Goal: Task Accomplishment & Management: Complete application form

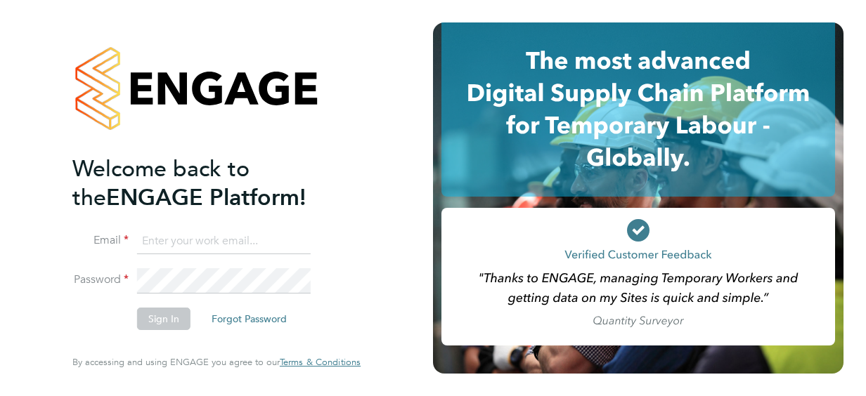
type input "[PERSON_NAME][EMAIL_ADDRESS][DOMAIN_NAME]"
click at [171, 322] on button "Sign In" at bounding box center [163, 319] width 53 height 22
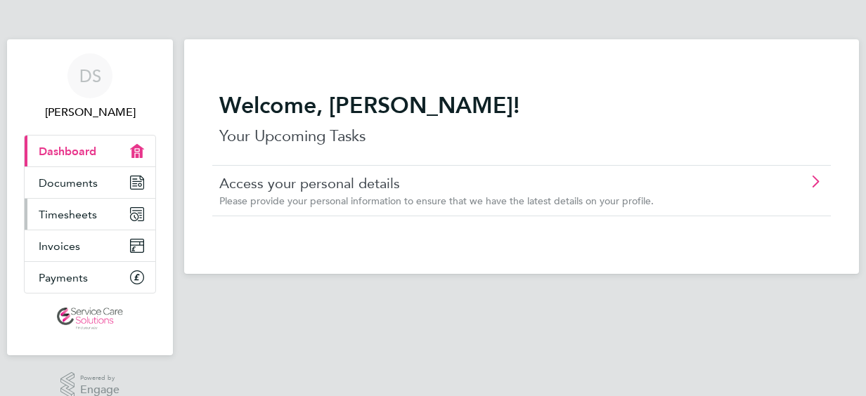
click at [55, 212] on span "Timesheets" at bounding box center [68, 214] width 58 height 13
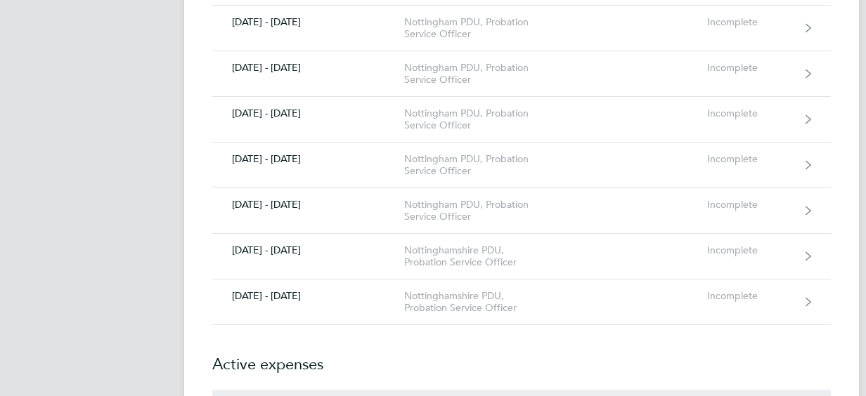
scroll to position [492, 0]
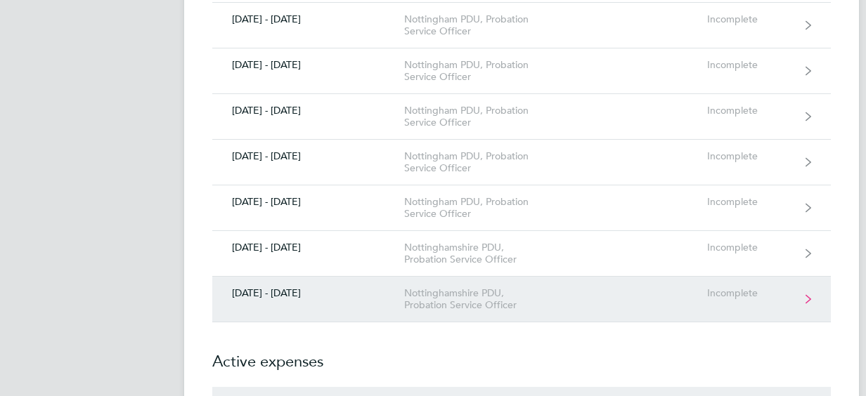
click at [434, 311] on link "[DATE] - [DATE] [GEOGRAPHIC_DATA] PDU, Probation Service Officer Incomplete" at bounding box center [521, 300] width 618 height 46
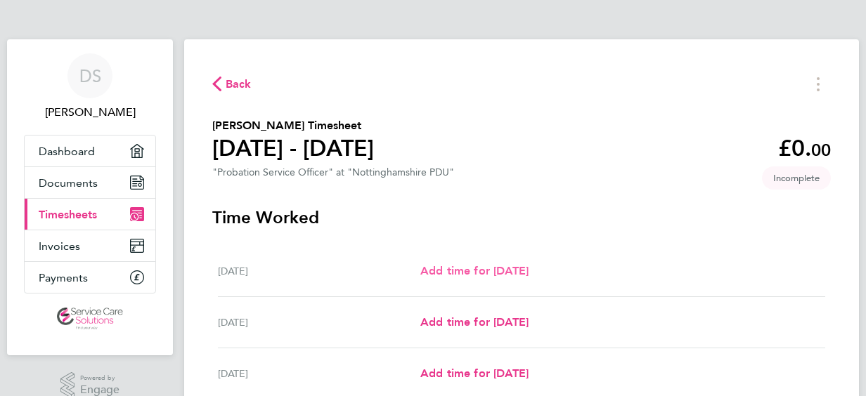
click at [465, 273] on span "Add time for [DATE]" at bounding box center [474, 270] width 108 height 13
select select "30"
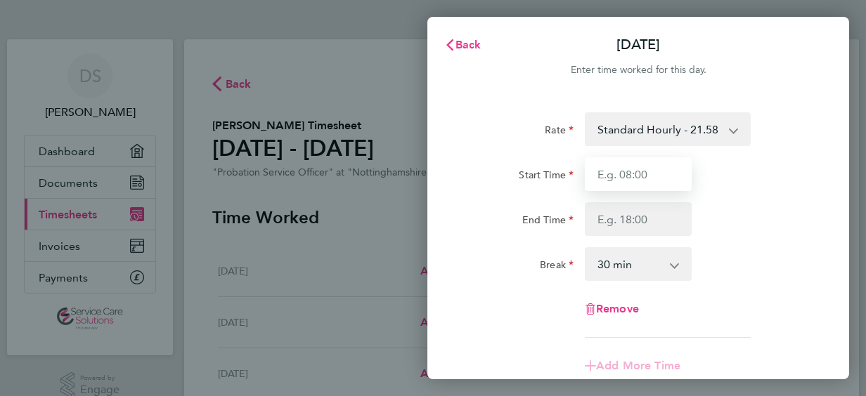
click at [598, 179] on input "Start Time" at bounding box center [638, 174] width 107 height 34
type input "05:40"
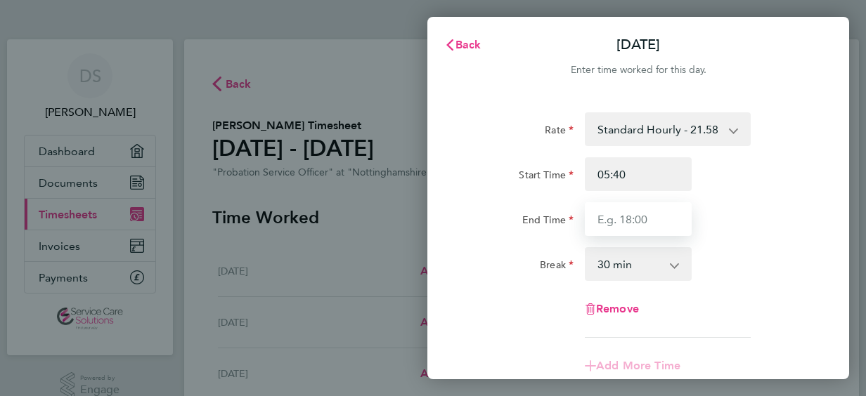
click at [618, 222] on input "End Time" at bounding box center [638, 219] width 107 height 34
type input "13:10"
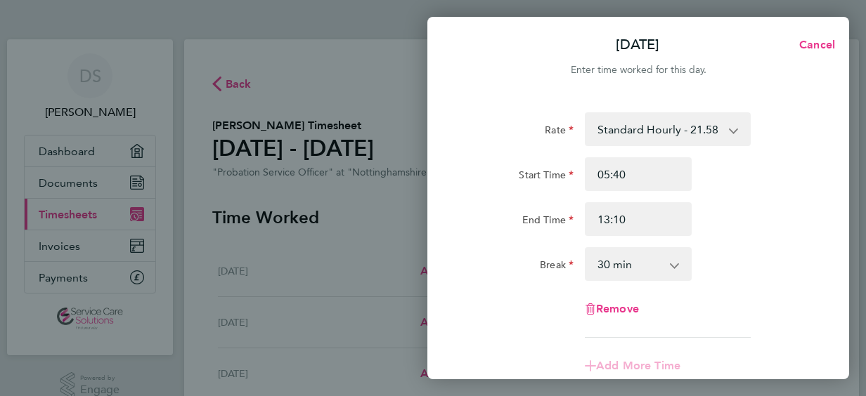
click at [598, 263] on select "0 min 15 min 30 min 45 min 60 min 75 min 90 min" at bounding box center [629, 264] width 87 height 31
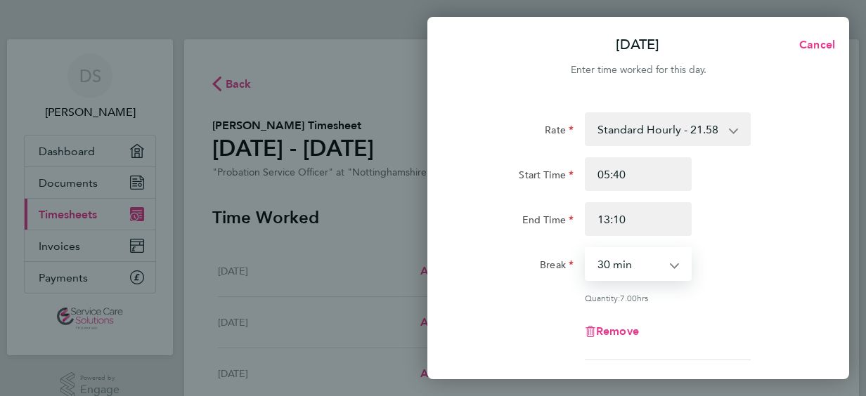
select select "0"
click at [586, 249] on select "0 min 15 min 30 min 45 min 60 min 75 min 90 min" at bounding box center [629, 264] width 87 height 31
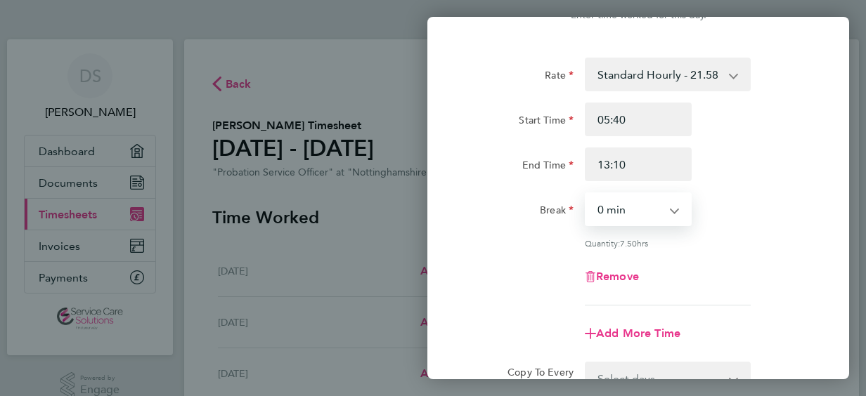
scroll to position [211, 0]
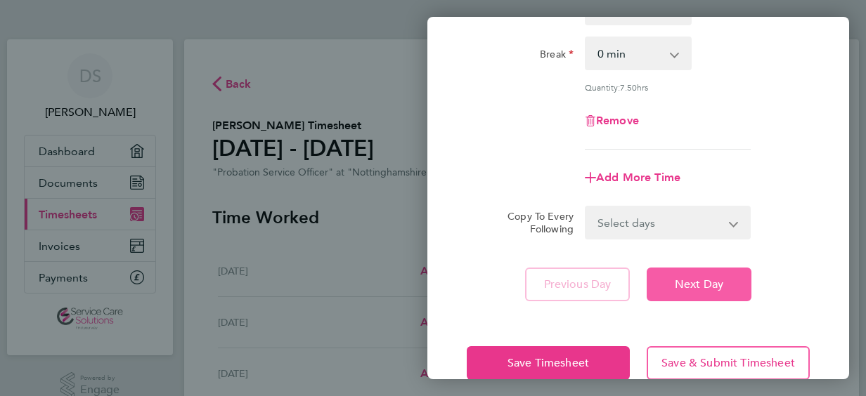
click at [708, 287] on span "Next Day" at bounding box center [699, 285] width 48 height 14
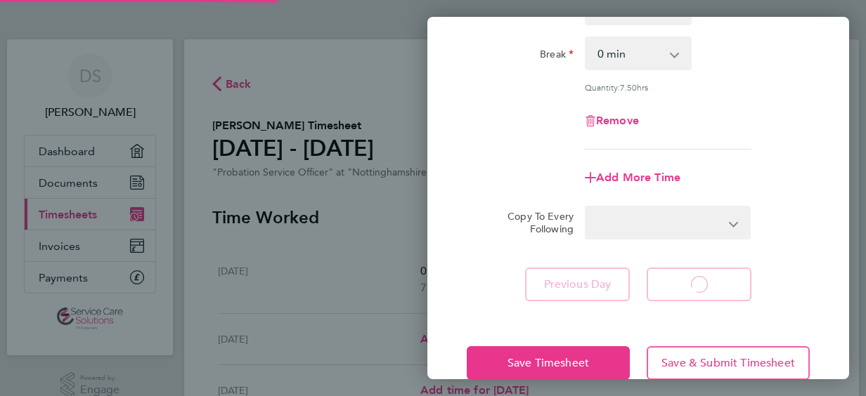
select select "30"
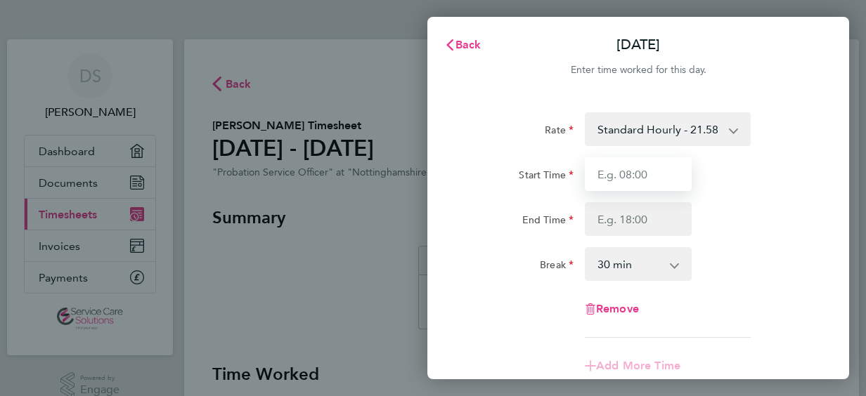
click at [614, 181] on input "Start Time" at bounding box center [638, 174] width 107 height 34
type input "08:45"
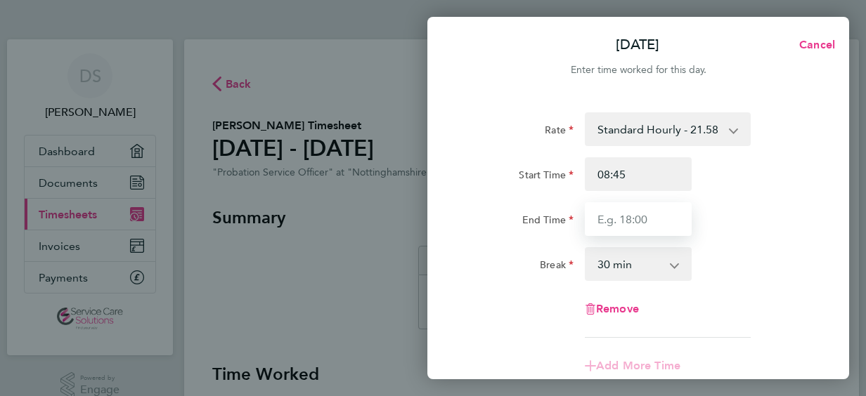
click at [618, 223] on input "End Time" at bounding box center [638, 219] width 107 height 34
type input "15:50"
click at [605, 268] on select "0 min 15 min 30 min 45 min 60 min 75 min 90 min" at bounding box center [629, 264] width 87 height 31
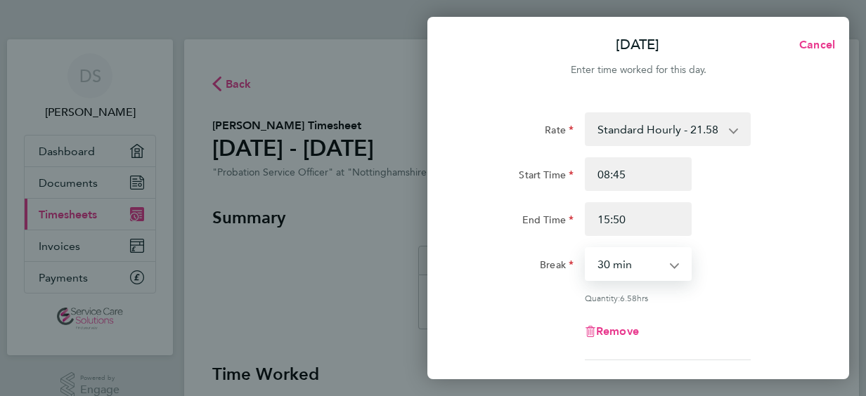
select select "0"
click at [586, 249] on select "0 min 15 min 30 min 45 min 60 min 75 min 90 min" at bounding box center [629, 264] width 87 height 31
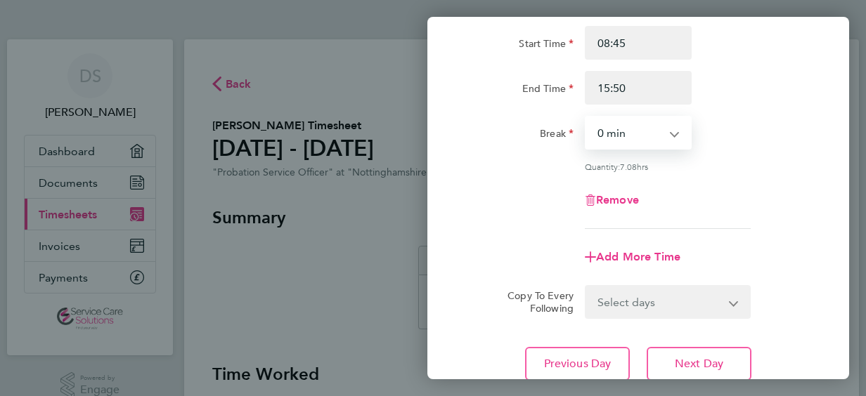
scroll to position [141, 0]
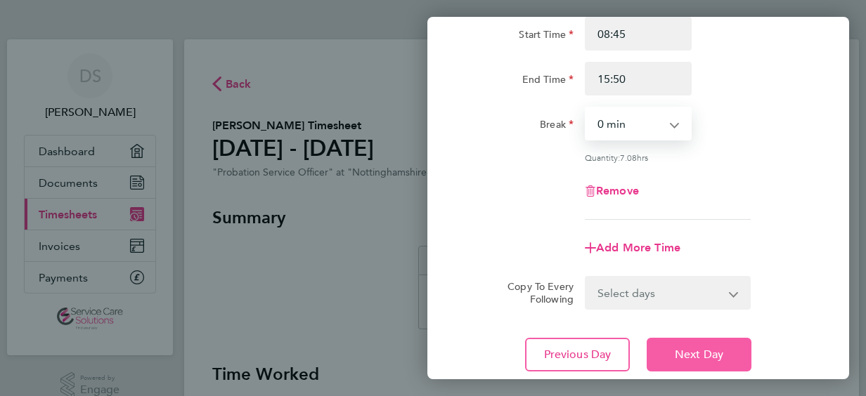
click at [708, 358] on span "Next Day" at bounding box center [699, 355] width 48 height 14
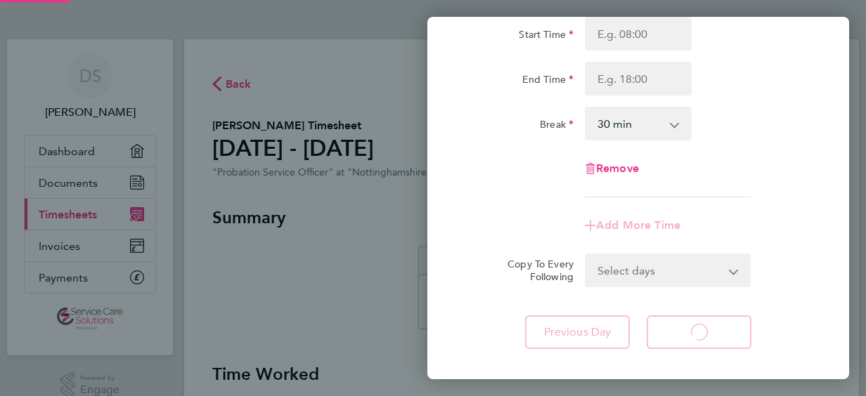
select select "30"
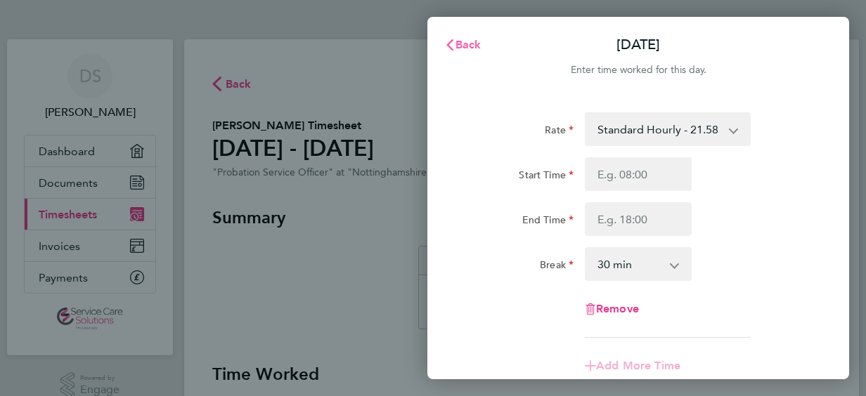
click at [462, 41] on span "Back" at bounding box center [468, 44] width 26 height 13
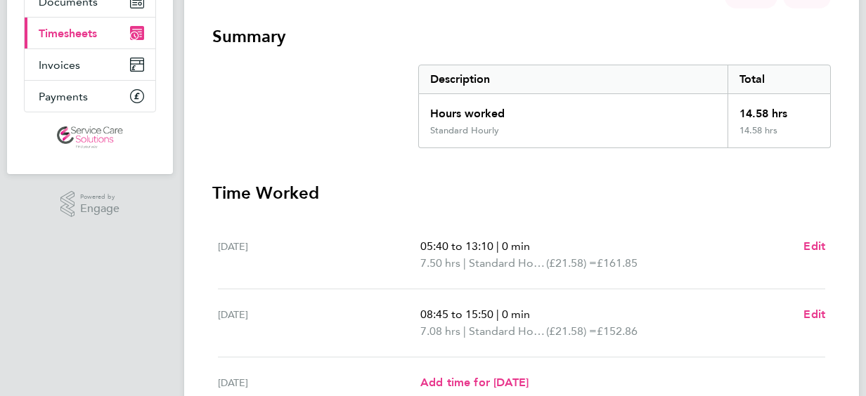
scroll to position [211, 0]
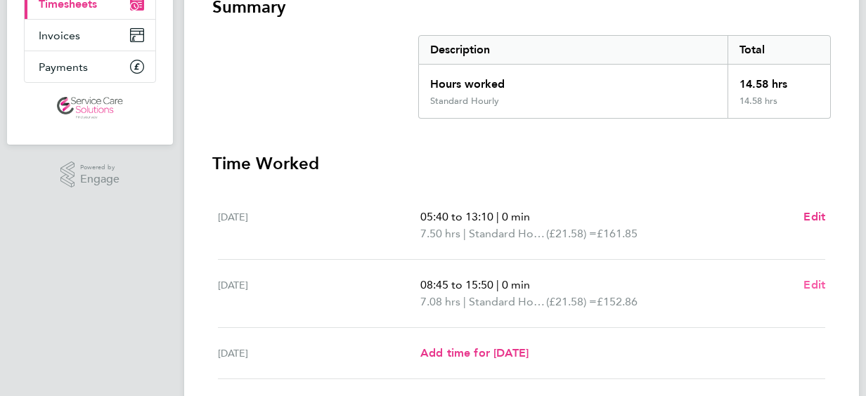
click at [814, 284] on span "Edit" at bounding box center [814, 284] width 22 height 13
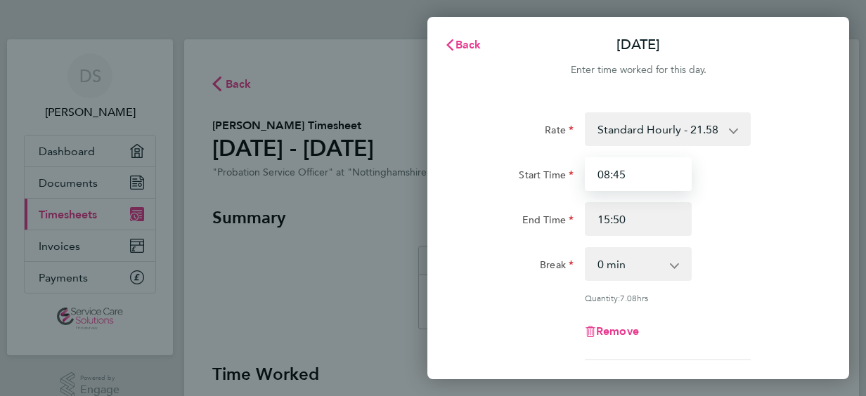
click at [640, 174] on input "08:45" at bounding box center [638, 174] width 107 height 34
type input "0"
type input "06:55"
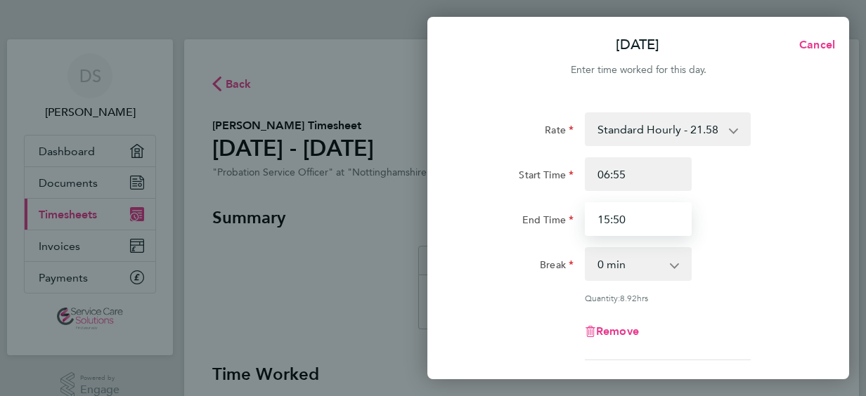
click at [614, 222] on input "15:50" at bounding box center [638, 219] width 107 height 34
click at [608, 220] on input "15:50" at bounding box center [638, 219] width 107 height 34
click at [618, 220] on input "14:50" at bounding box center [638, 219] width 107 height 34
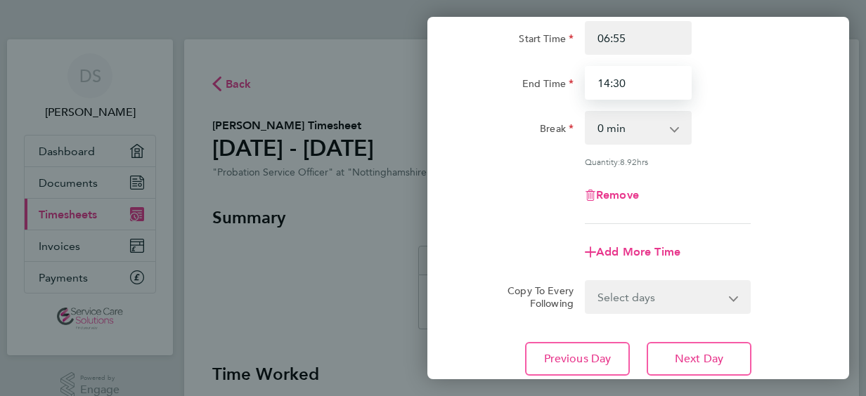
scroll to position [141, 0]
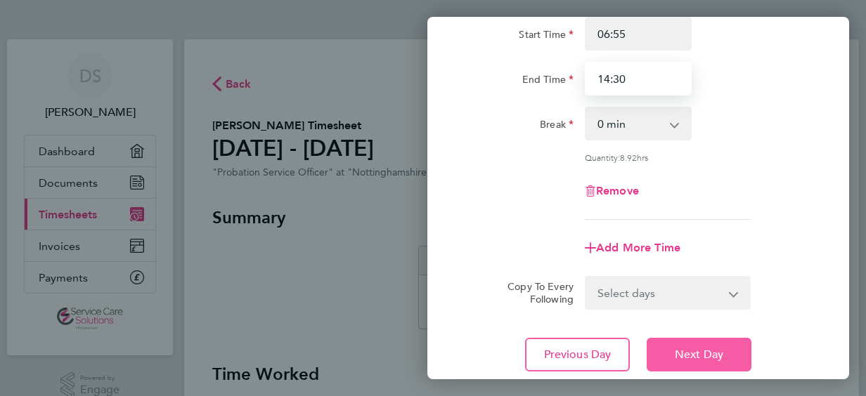
type input "14:30"
click at [711, 353] on span "Next Day" at bounding box center [699, 355] width 48 height 14
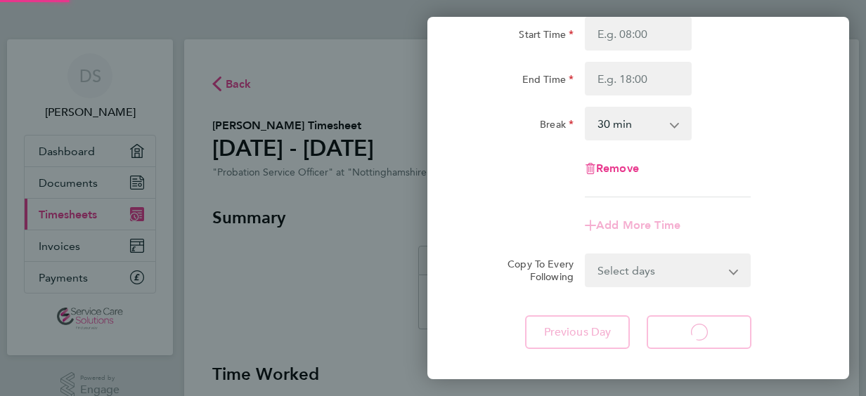
select select "30"
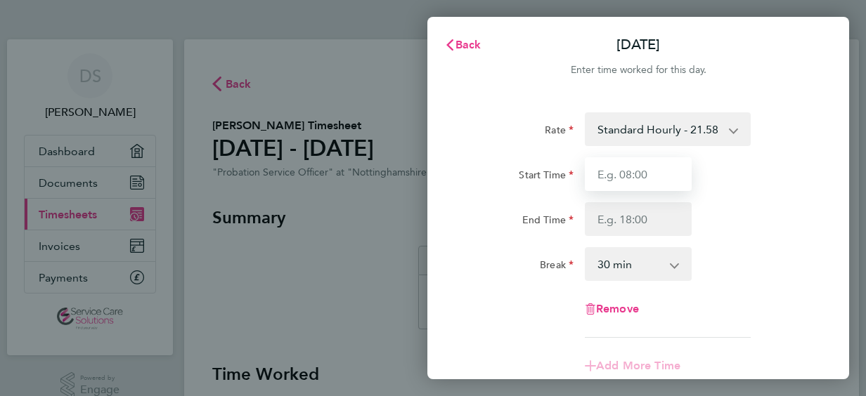
click at [609, 177] on input "Start Time" at bounding box center [638, 174] width 107 height 34
type input "08:45"
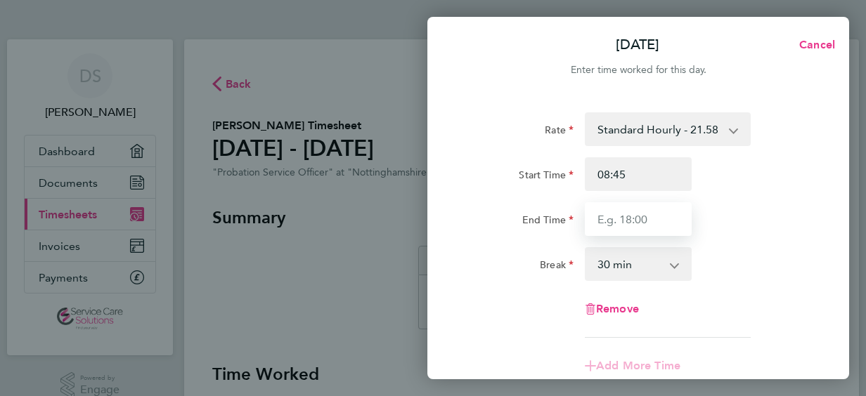
click at [610, 216] on input "End Time" at bounding box center [638, 219] width 107 height 34
type input "15:55"
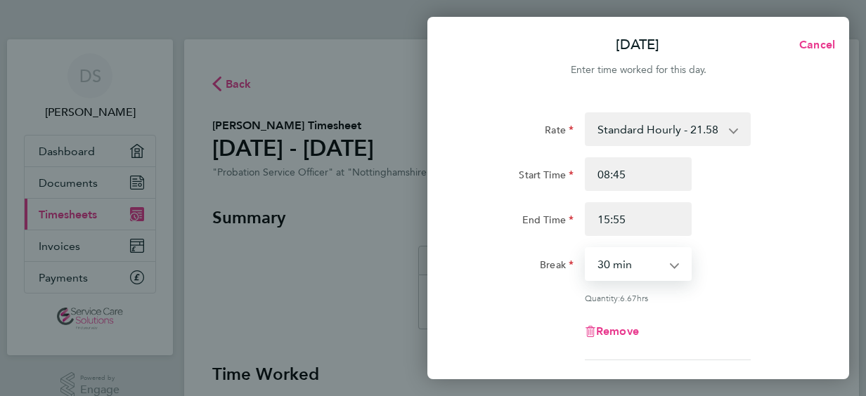
click at [647, 267] on select "0 min 15 min 30 min 45 min 60 min 75 min 90 min" at bounding box center [629, 264] width 87 height 31
select select "0"
click at [586, 249] on select "0 min 15 min 30 min 45 min 60 min 75 min 90 min" at bounding box center [629, 264] width 87 height 31
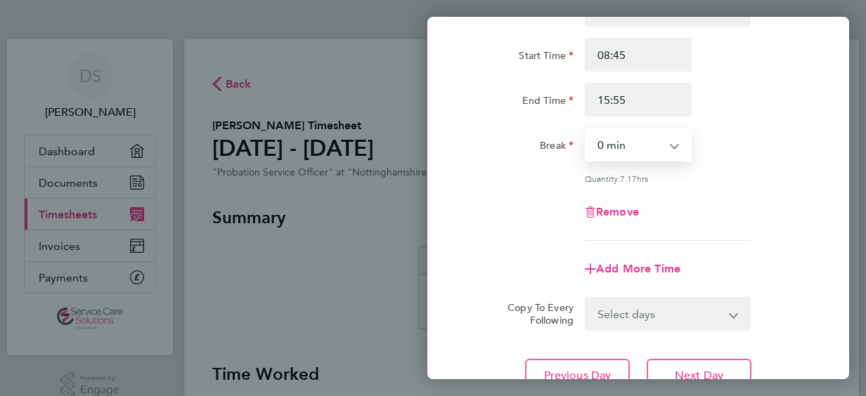
scroll to position [238, 0]
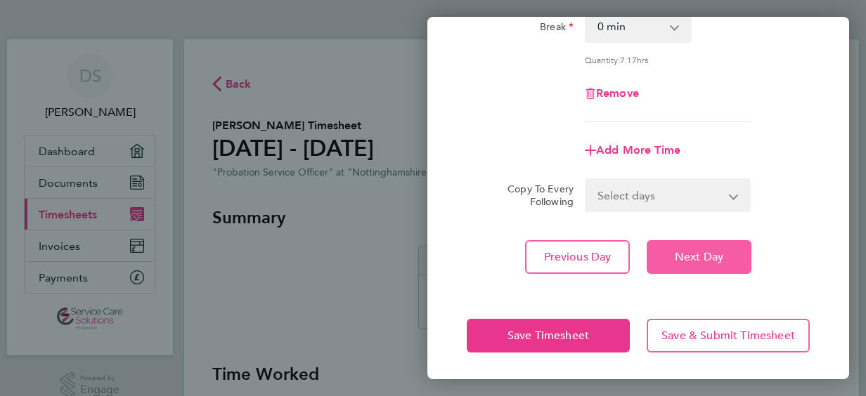
click at [741, 256] on button "Next Day" at bounding box center [699, 257] width 105 height 34
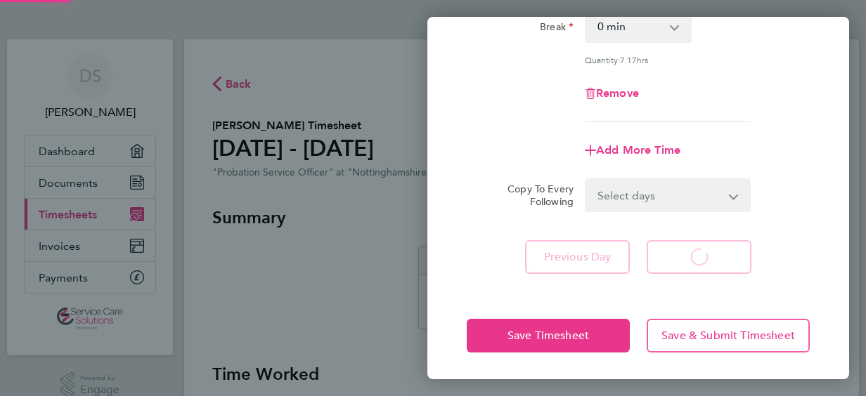
select select "30"
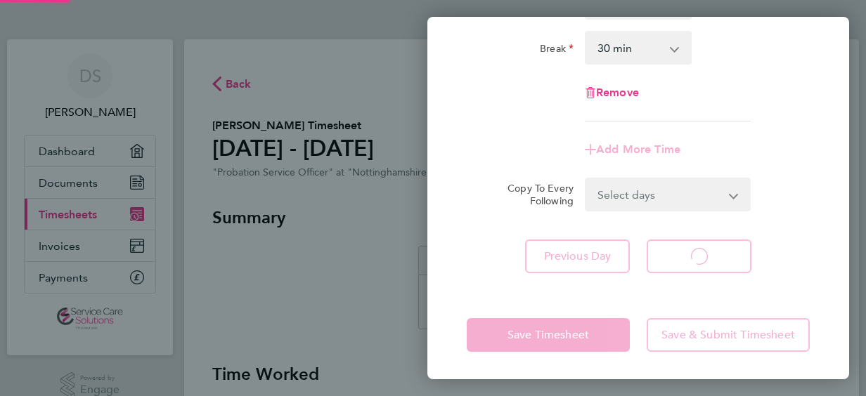
select select "30"
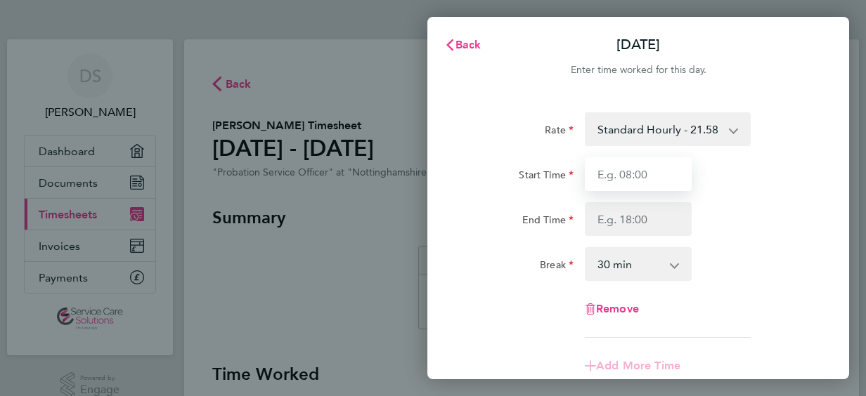
click at [616, 178] on input "Start Time" at bounding box center [638, 174] width 107 height 34
type input "06:10"
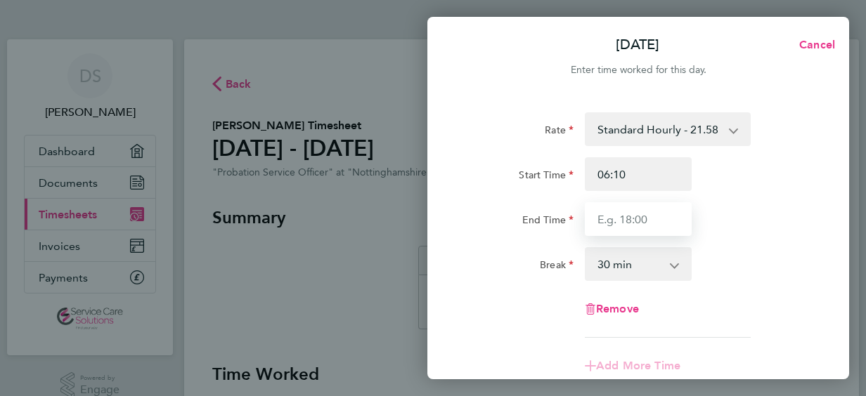
click at [604, 221] on input "End Time" at bounding box center [638, 219] width 107 height 34
type input "14:20"
click at [606, 261] on select "0 min 15 min 30 min 45 min 60 min 75 min 90 min" at bounding box center [629, 264] width 87 height 31
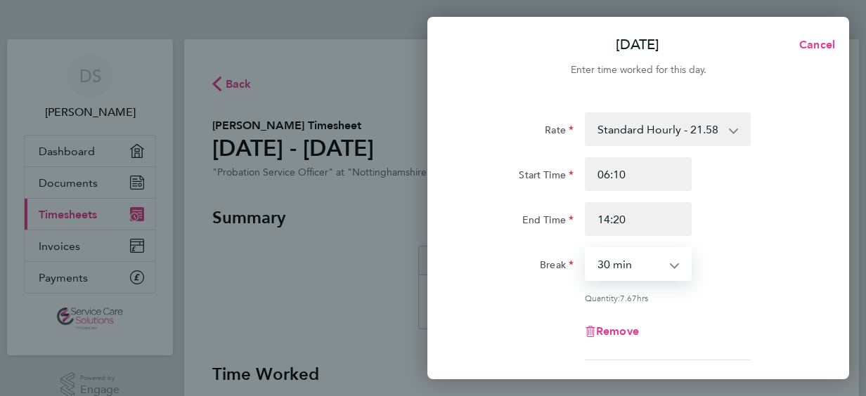
click at [606, 261] on select "0 min 15 min 30 min 45 min 60 min 75 min 90 min" at bounding box center [629, 264] width 87 height 31
click at [615, 268] on select "0 min 15 min 30 min 45 min 60 min 75 min 90 min" at bounding box center [629, 264] width 87 height 31
select select "0"
click at [586, 249] on select "0 min 15 min 30 min 45 min 60 min 75 min 90 min" at bounding box center [629, 264] width 87 height 31
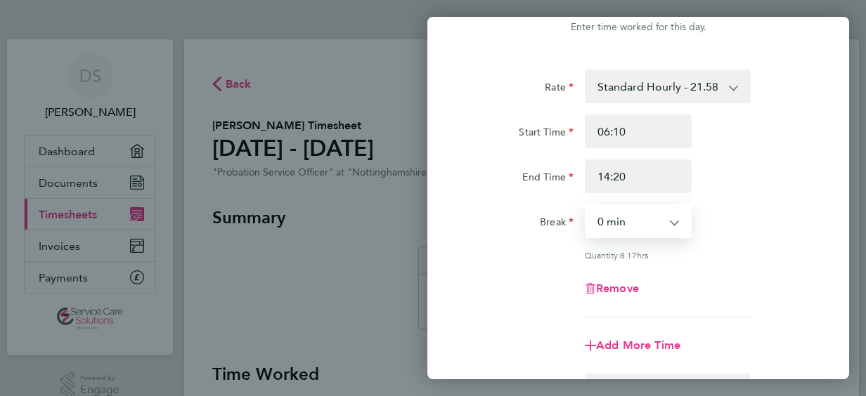
scroll to position [141, 0]
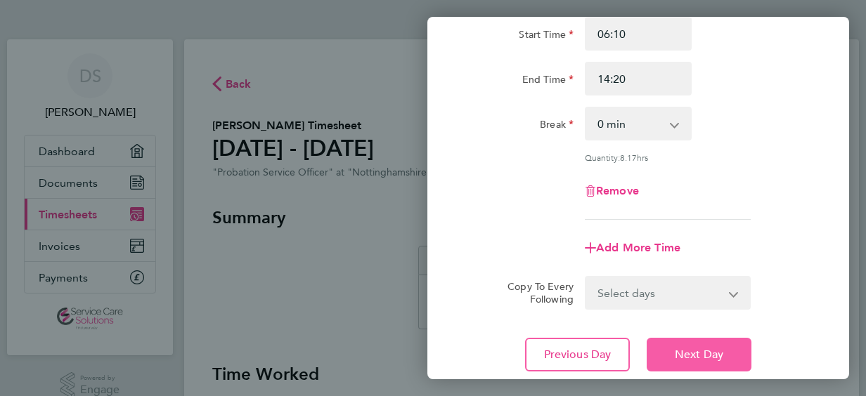
click at [717, 351] on span "Next Day" at bounding box center [699, 355] width 48 height 14
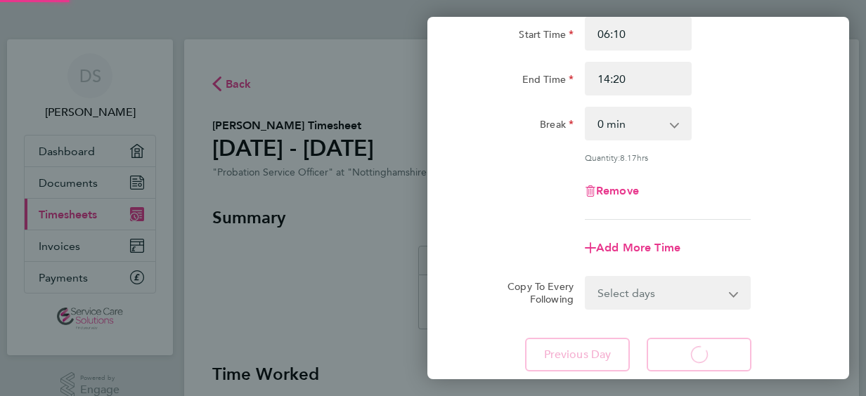
select select "30"
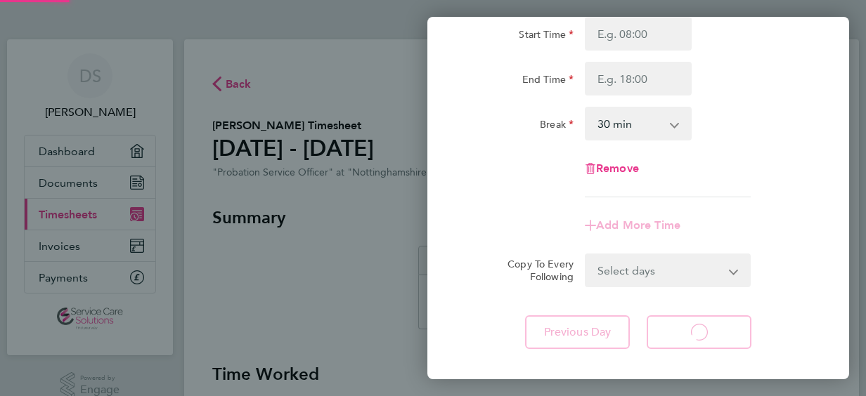
select select "30"
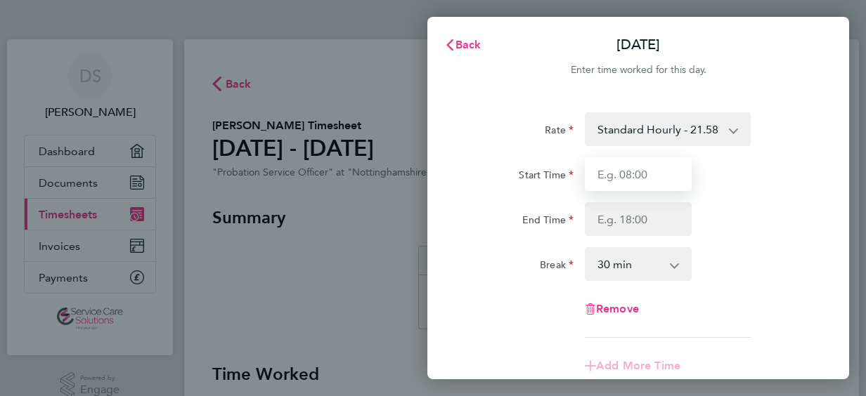
click at [627, 180] on input "Start Time" at bounding box center [638, 174] width 107 height 34
type input "08:40"
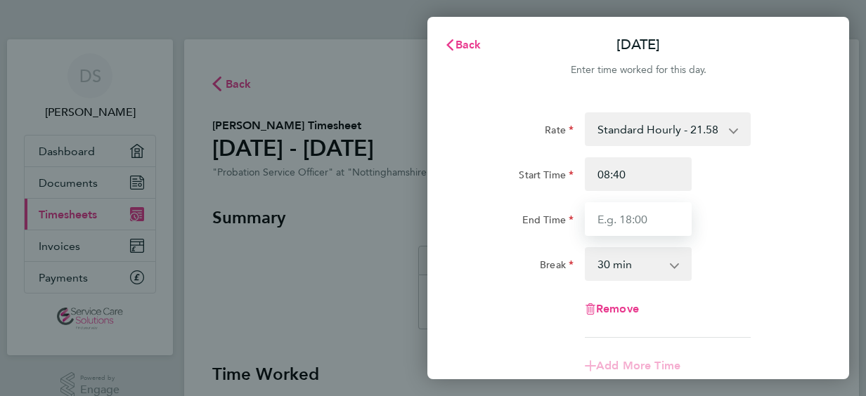
click at [617, 218] on input "End Time" at bounding box center [638, 219] width 107 height 34
type input "15:15"
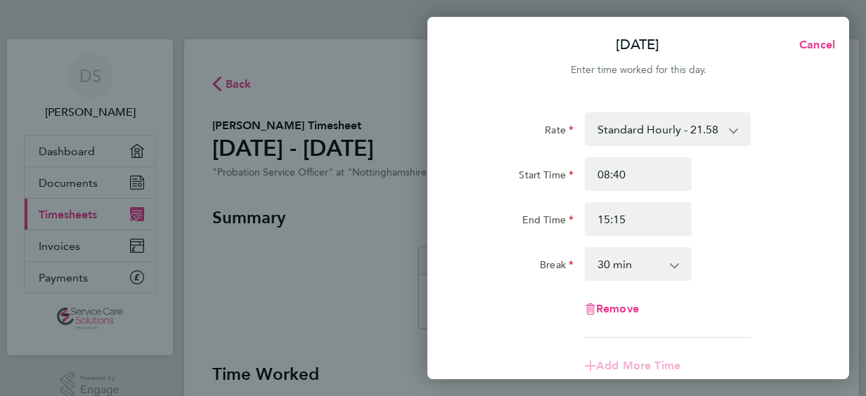
click at [634, 273] on select "0 min 15 min 30 min 45 min 60 min 75 min 90 min" at bounding box center [629, 264] width 87 height 31
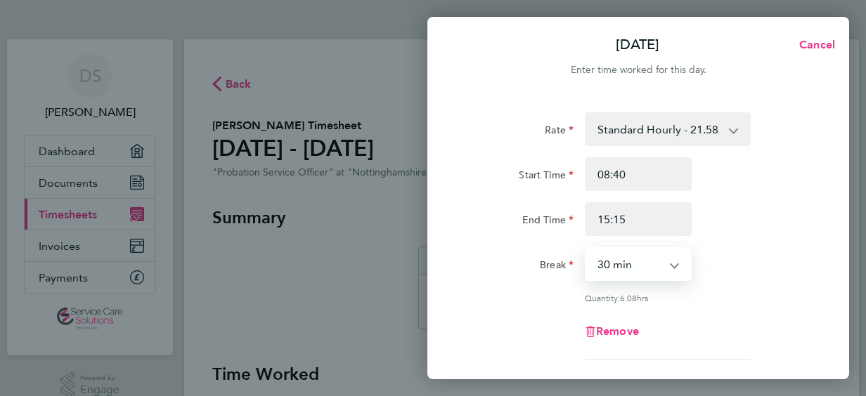
select select "0"
click at [586, 249] on select "0 min 15 min 30 min 45 min 60 min 75 min 90 min" at bounding box center [629, 264] width 87 height 31
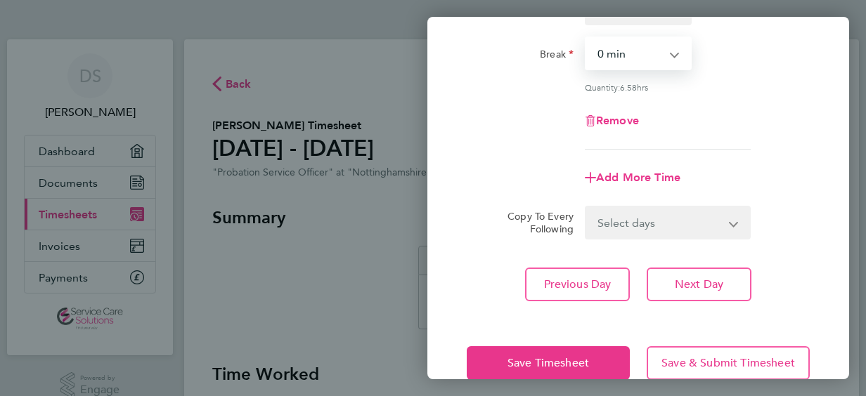
scroll to position [238, 0]
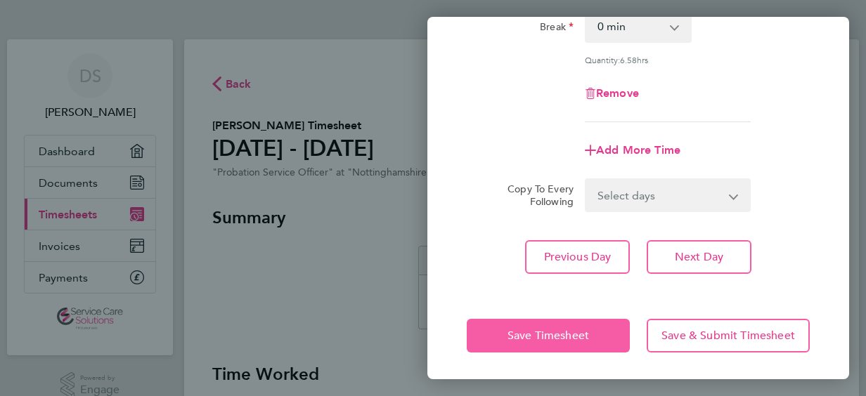
click at [523, 337] on span "Save Timesheet" at bounding box center [548, 336] width 82 height 14
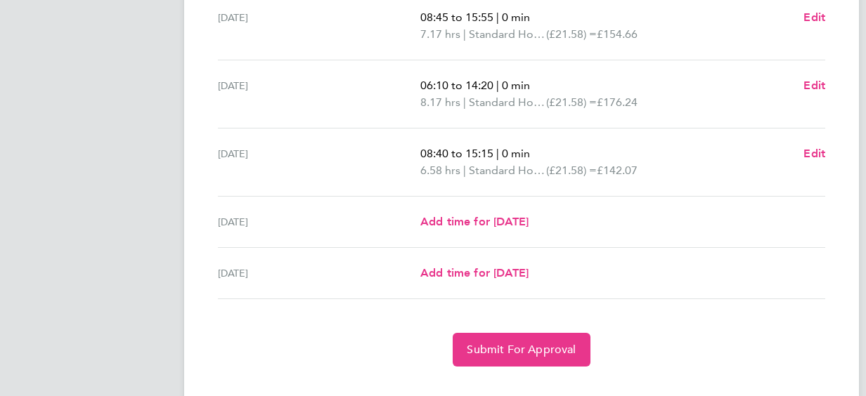
scroll to position [571, 0]
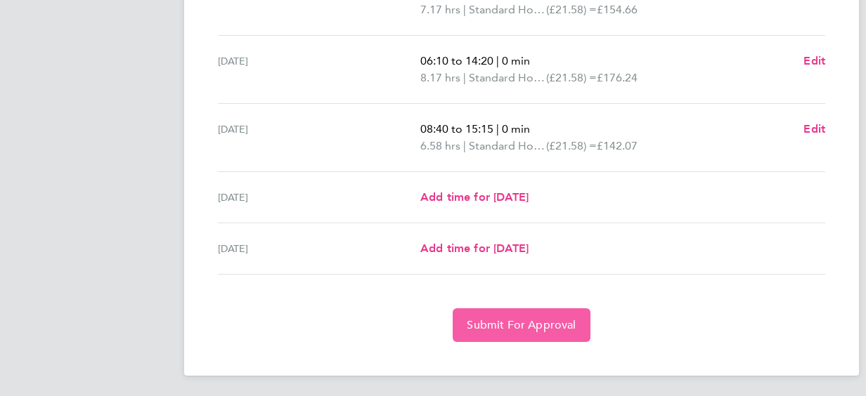
click at [533, 327] on span "Submit For Approval" at bounding box center [521, 325] width 109 height 14
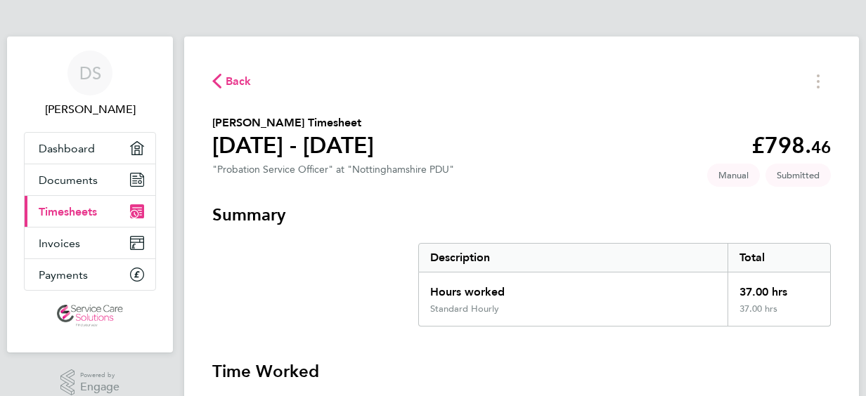
scroll to position [0, 0]
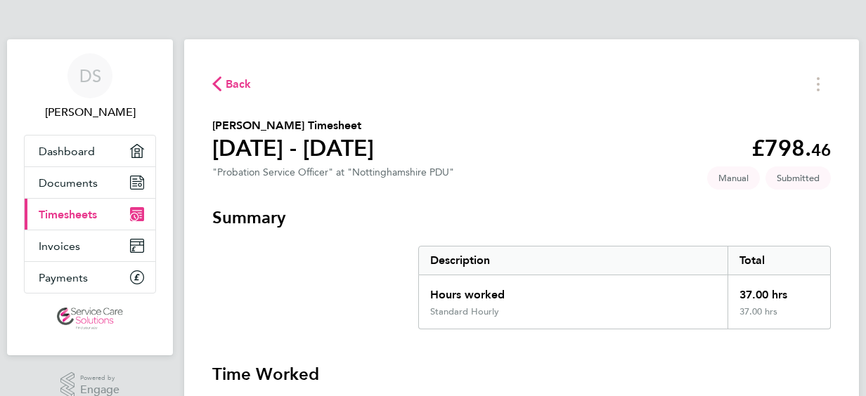
click at [226, 84] on span "Back" at bounding box center [239, 84] width 26 height 17
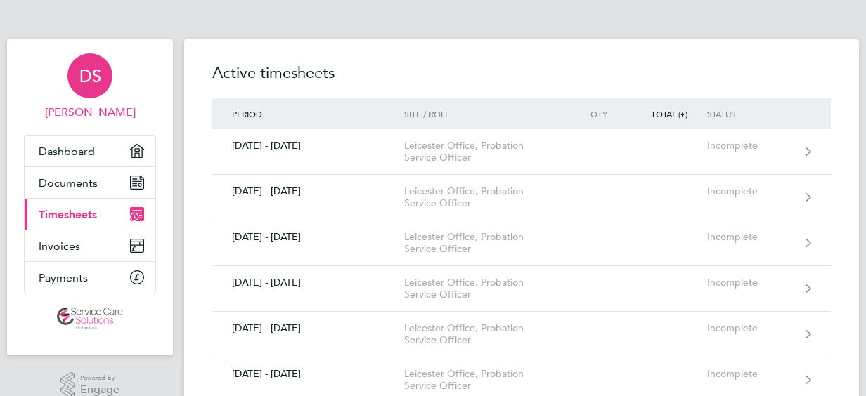
click at [91, 79] on span "DS" at bounding box center [90, 76] width 22 height 18
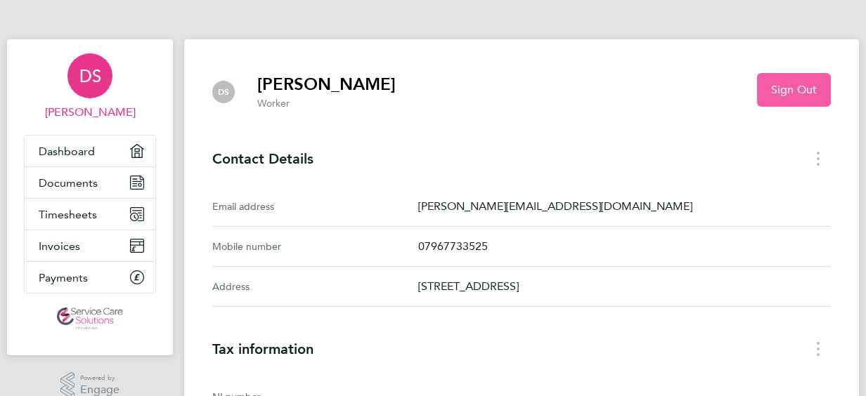
click at [779, 89] on span "Sign Out" at bounding box center [794, 90] width 46 height 14
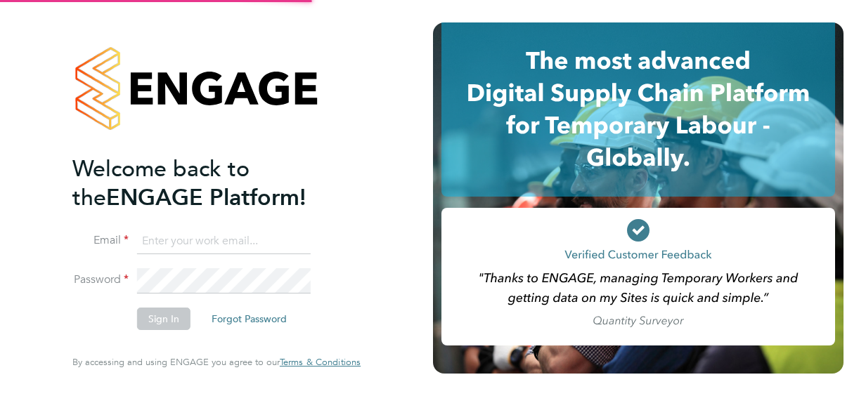
type input "[PERSON_NAME][EMAIL_ADDRESS][DOMAIN_NAME]"
